Goal: Navigation & Orientation: Find specific page/section

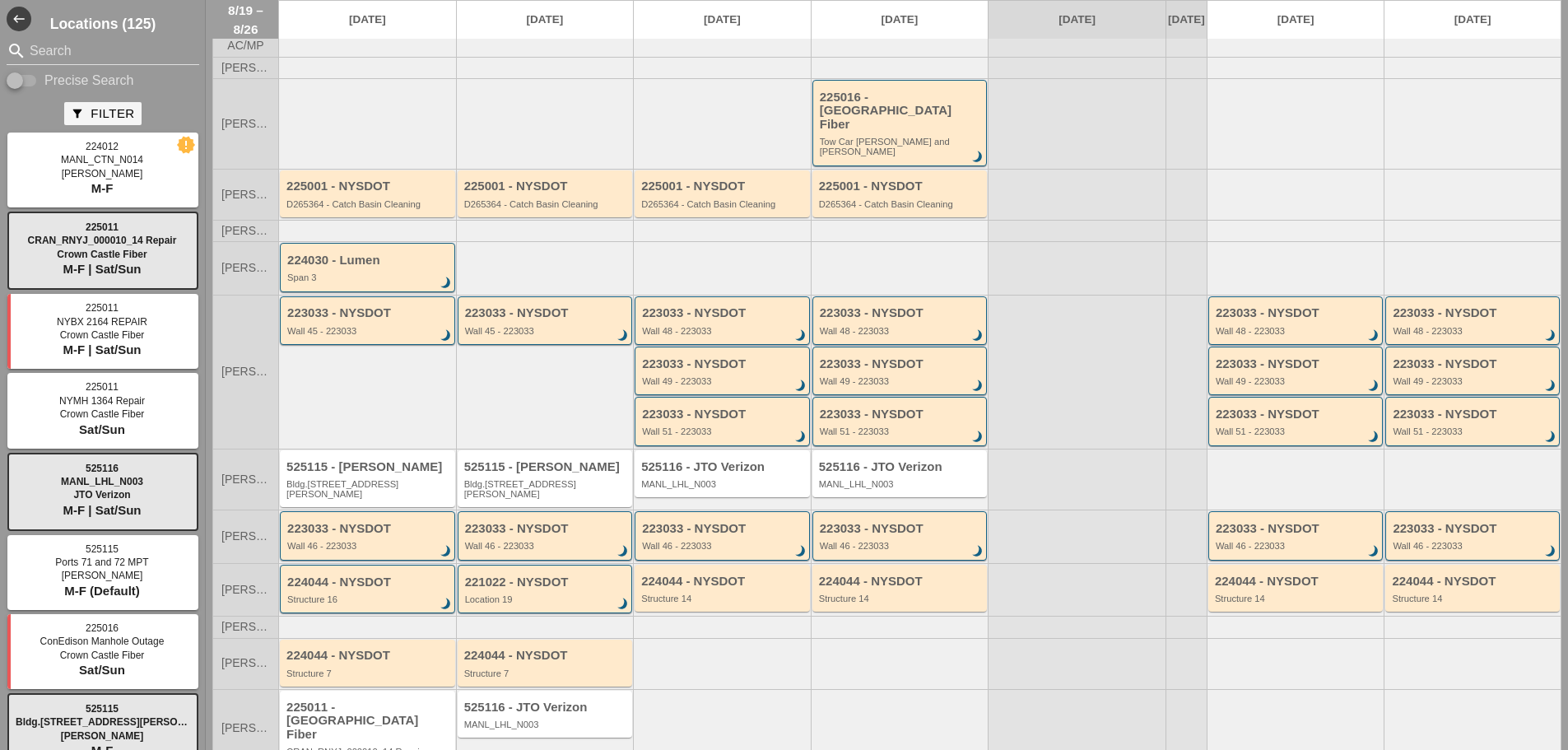
scroll to position [82, 0]
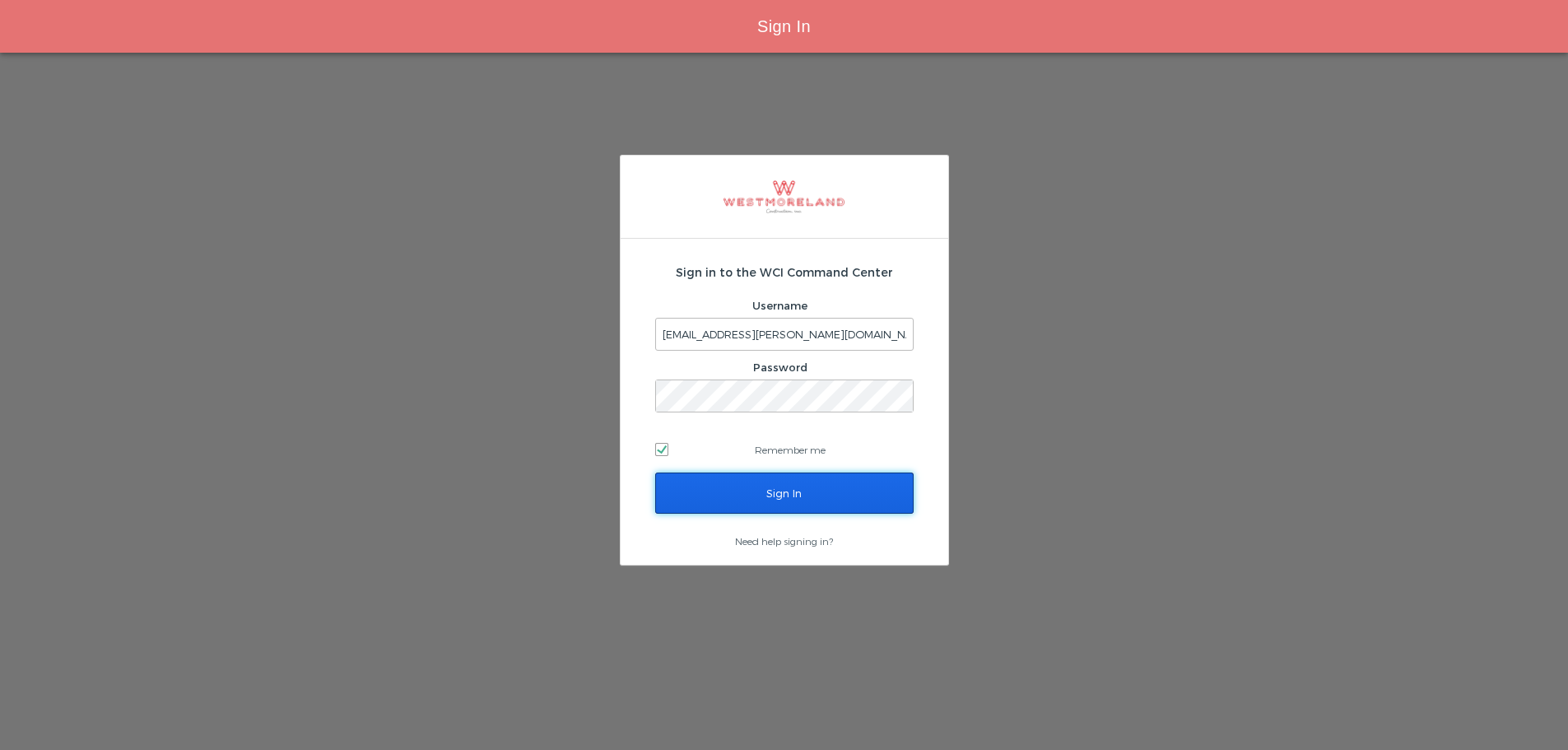
click at [818, 479] on input "Sign In" at bounding box center [784, 494] width 259 height 42
